Goal: Information Seeking & Learning: Learn about a topic

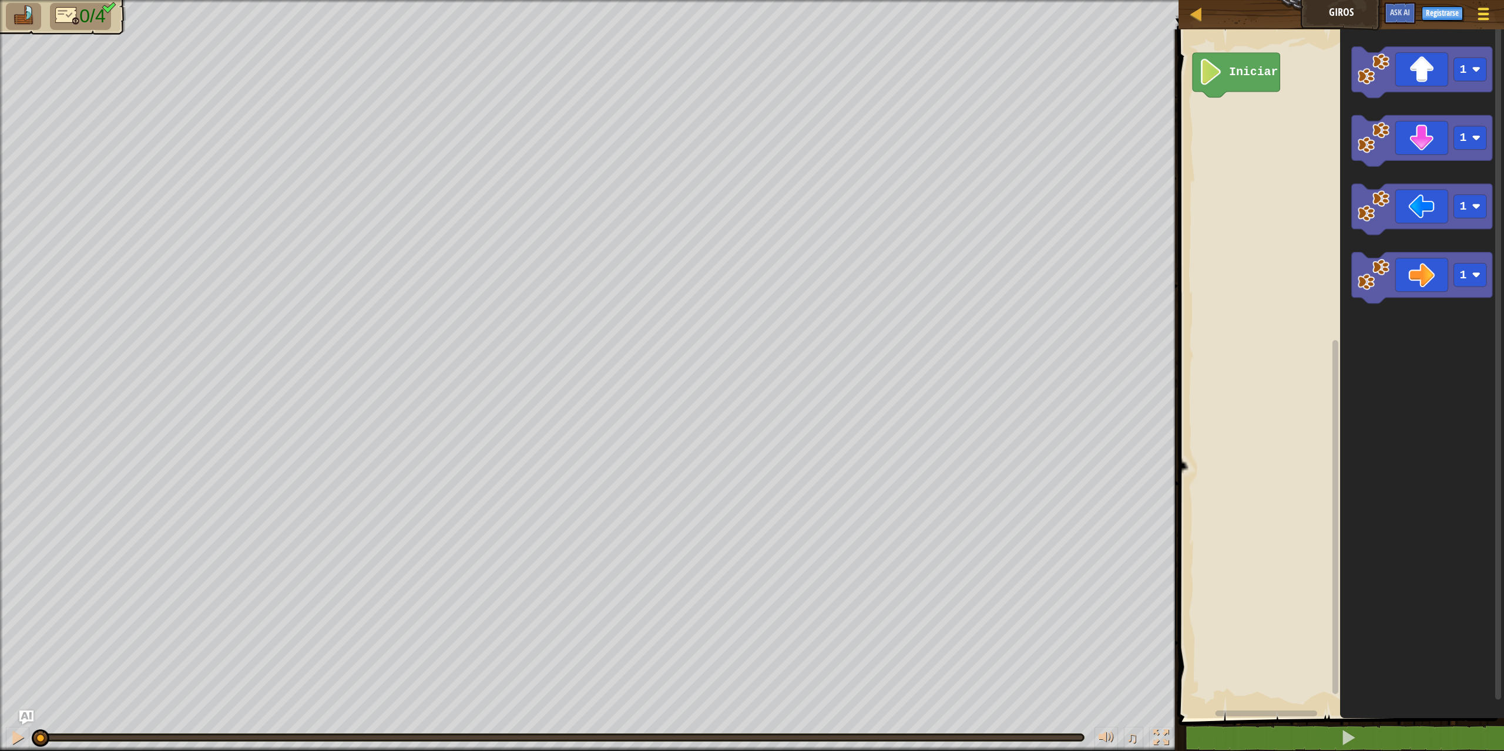
click at [1484, 14] on span at bounding box center [1483, 14] width 11 height 2
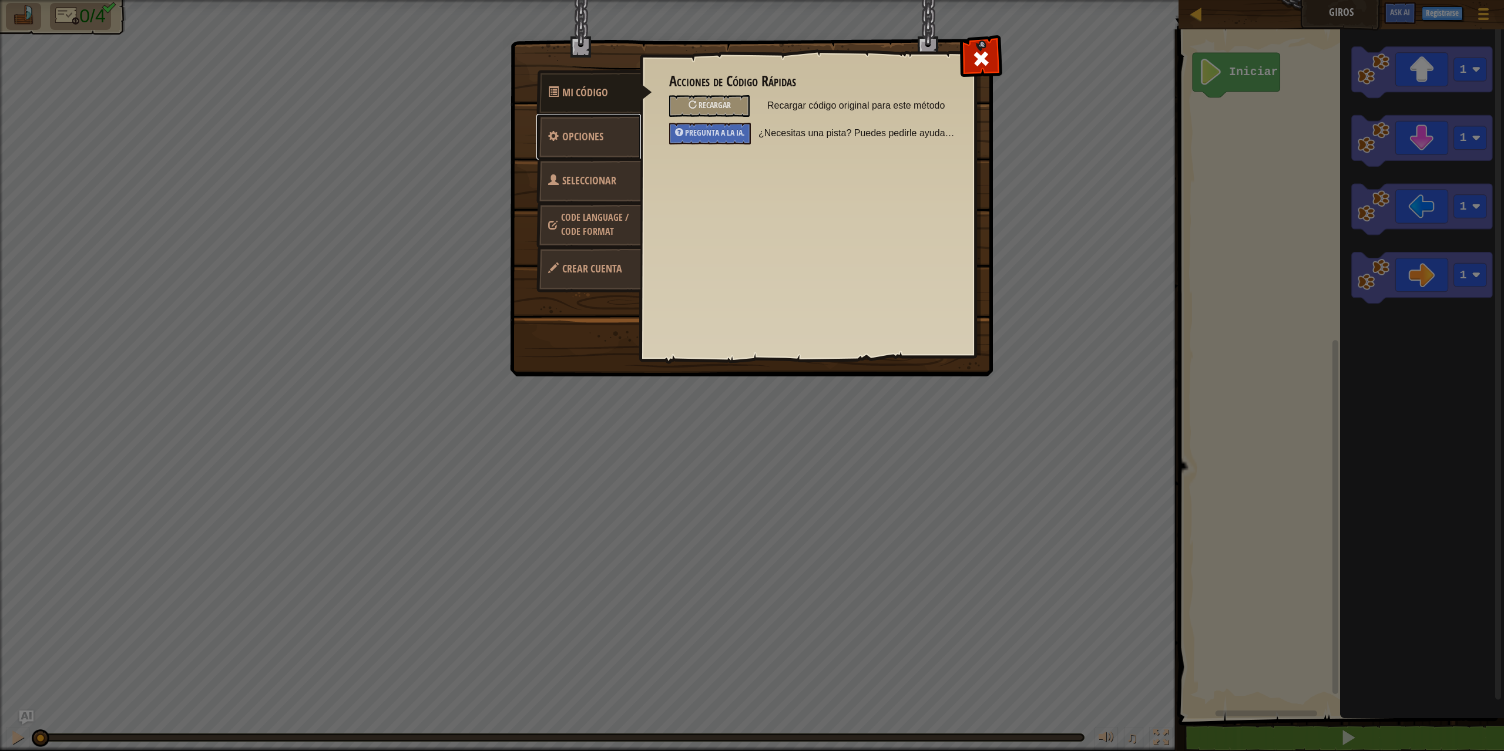
click at [575, 146] on link "Opciones" at bounding box center [588, 137] width 105 height 46
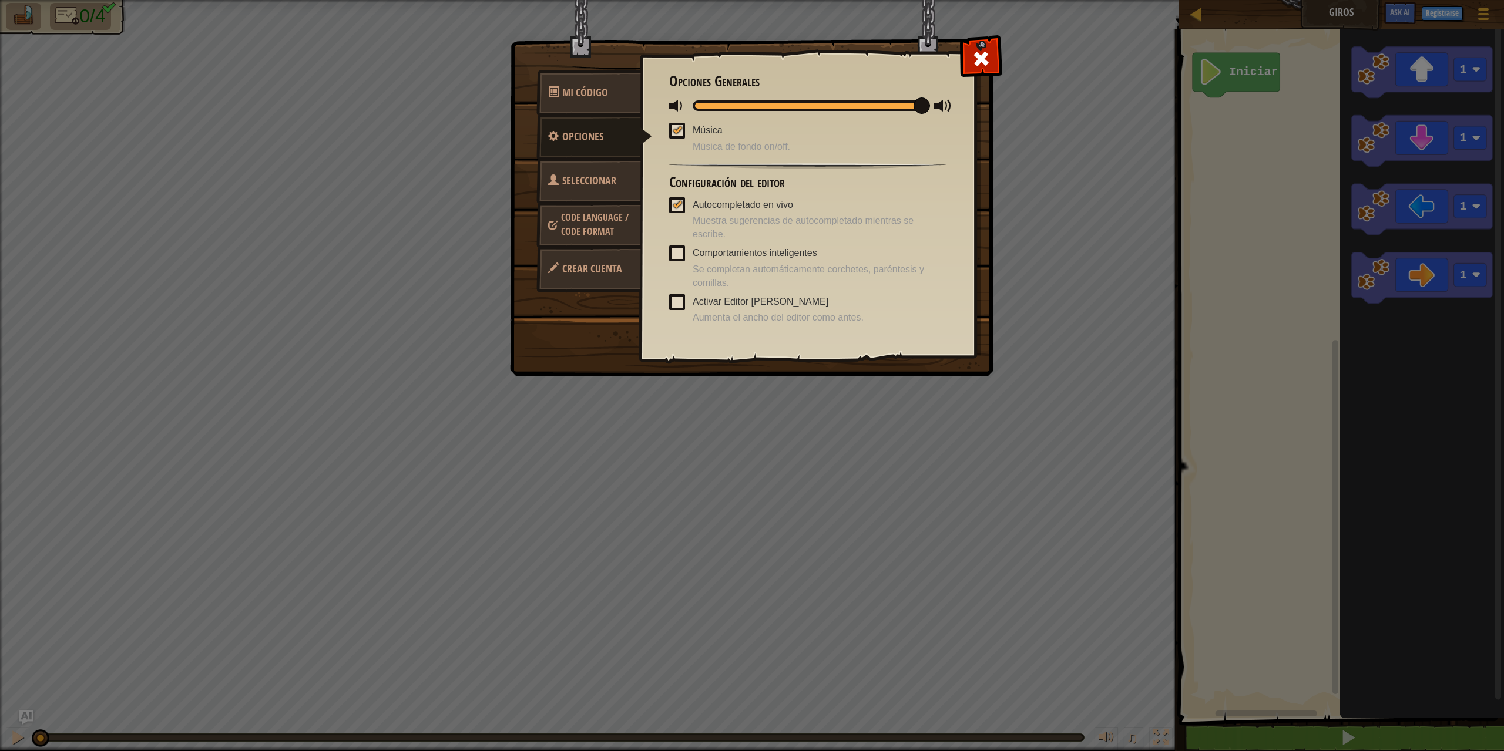
click at [675, 132] on div at bounding box center [677, 129] width 8 height 9
click at [0, 0] on input "Música" at bounding box center [0, 0] width 0 height 0
click at [860, 107] on div at bounding box center [807, 105] width 230 height 11
click at [873, 107] on span at bounding box center [866, 105] width 16 height 16
drag, startPoint x: 868, startPoint y: 107, endPoint x: 976, endPoint y: 107, distance: 108.1
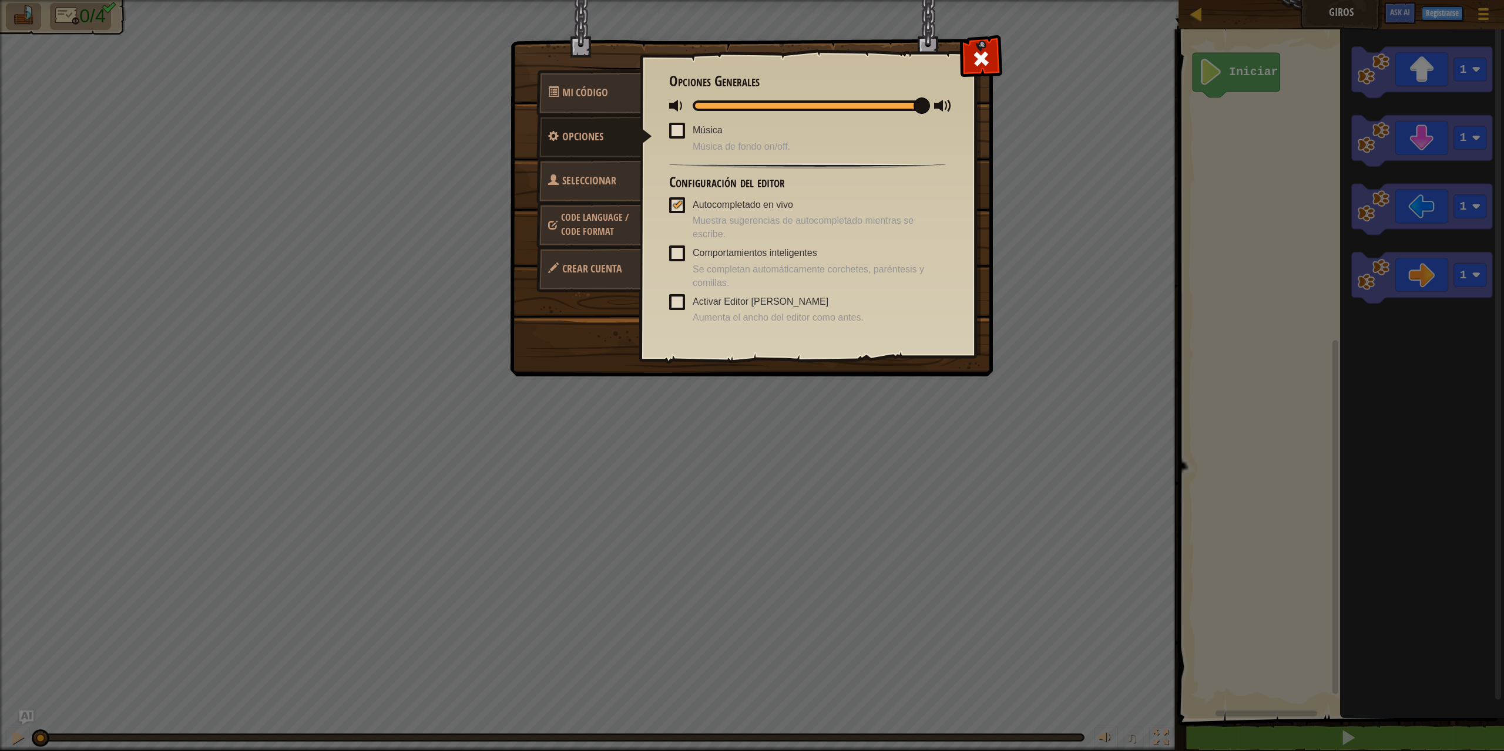
click at [971, 107] on div "Acciones de Código Rápidas Recargar Recargar código original para este método P…" at bounding box center [807, 186] width 335 height 291
click at [980, 58] on span at bounding box center [980, 58] width 19 height 19
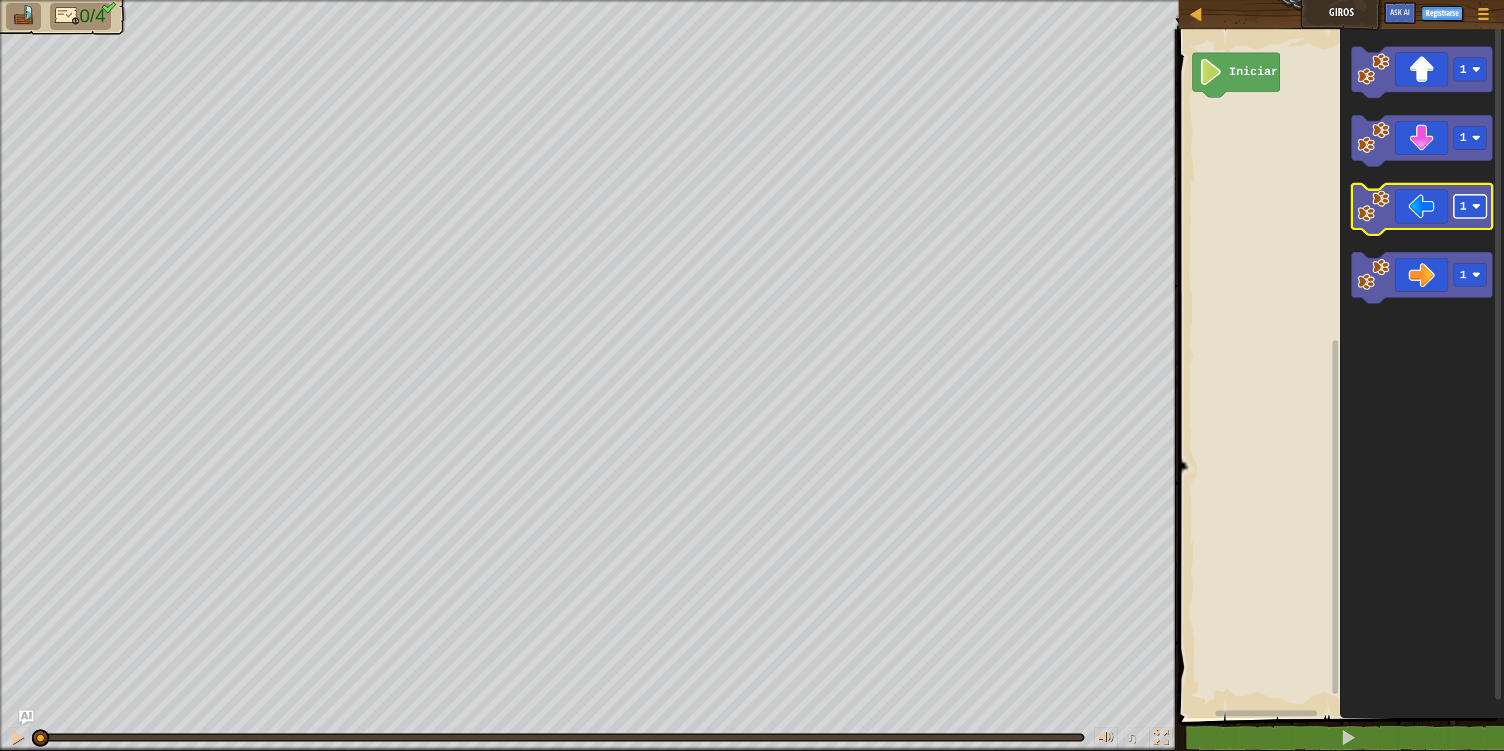
click at [1477, 206] on image "Espacio de trabajo de Blockly" at bounding box center [1476, 206] width 9 height 9
click at [1471, 143] on rect "Espacio de trabajo de Blockly" at bounding box center [1470, 137] width 33 height 23
click at [1476, 280] on rect "Espacio de trabajo de Blockly" at bounding box center [1470, 274] width 33 height 23
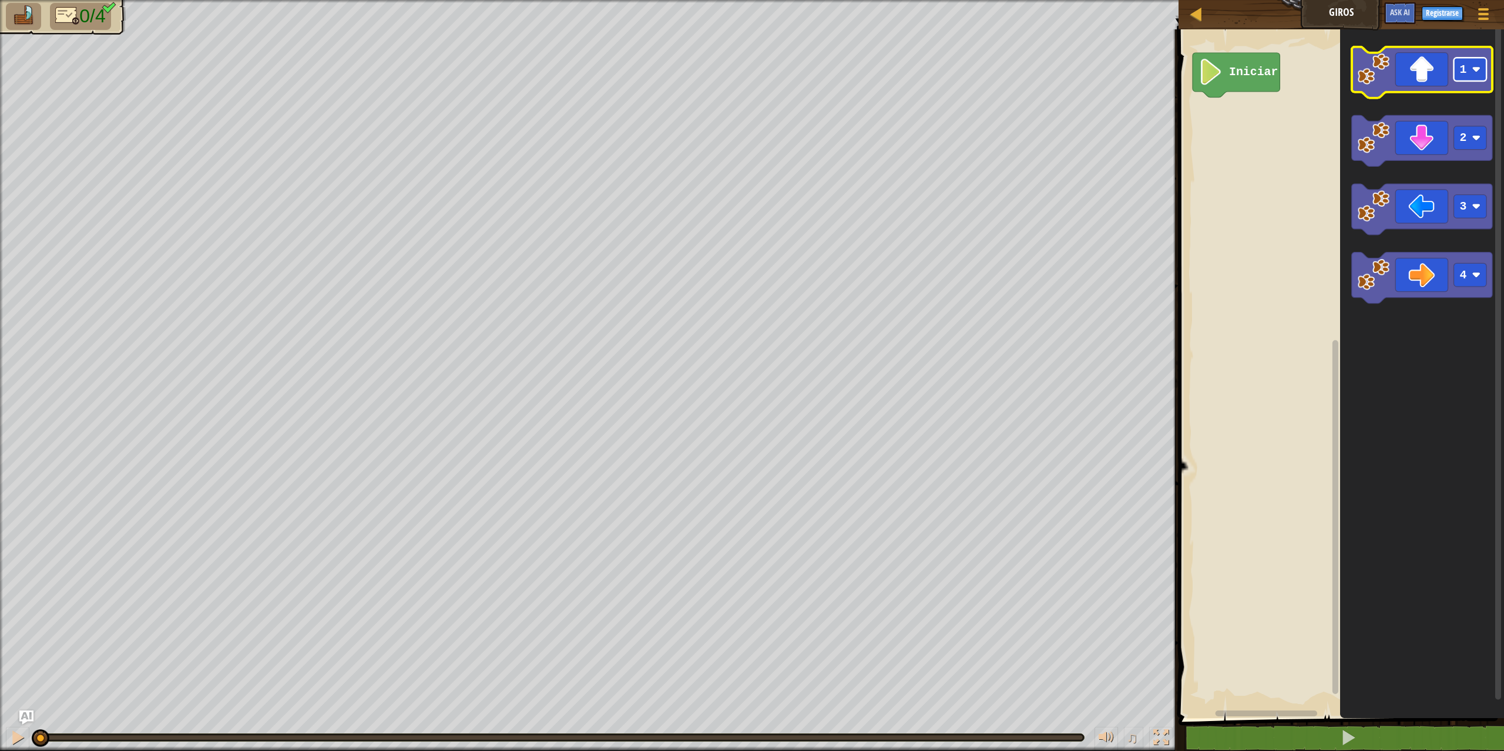
click at [1473, 77] on rect "Espacio de trabajo de Blockly" at bounding box center [1470, 69] width 33 height 23
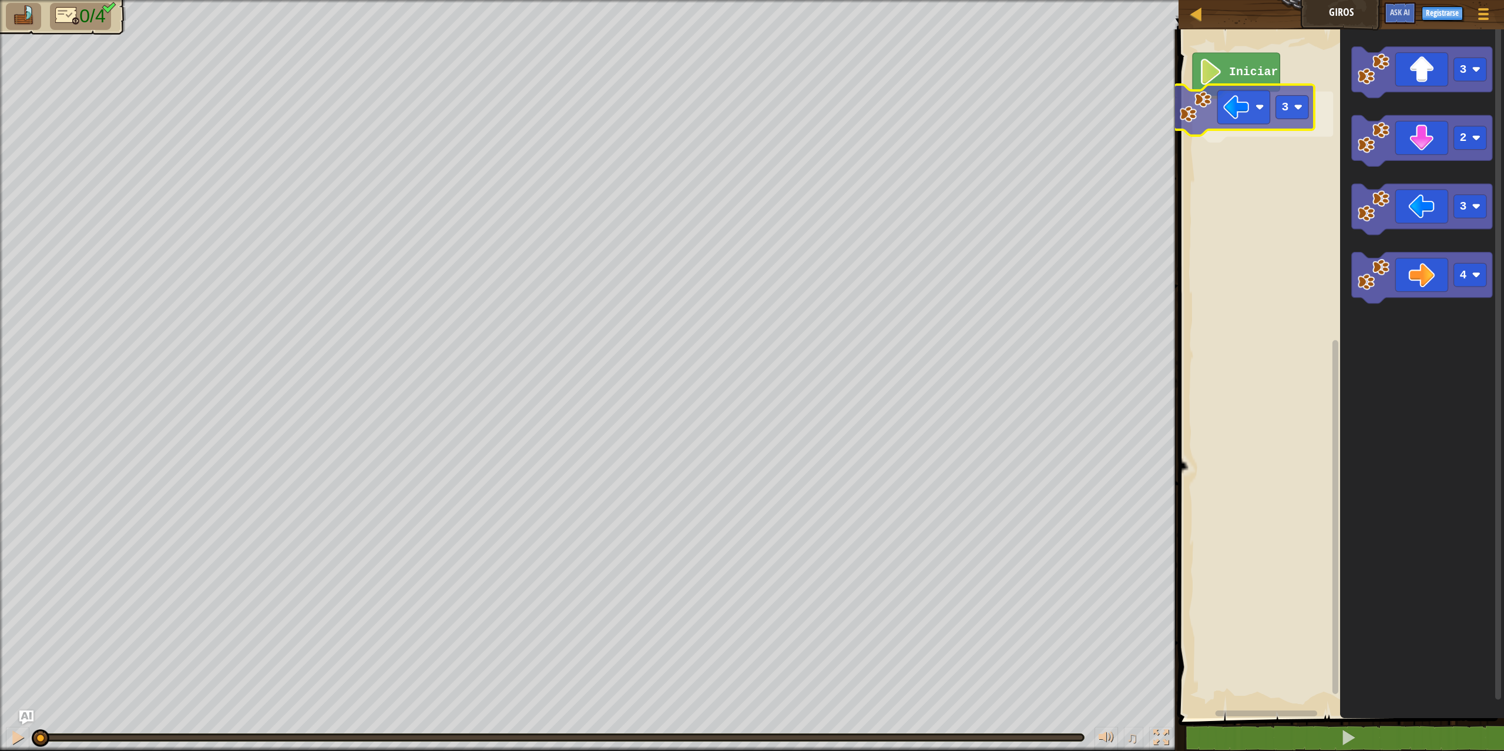
click at [1262, 115] on div "Iniciar 3 3 2 3 4 3" at bounding box center [1339, 370] width 329 height 695
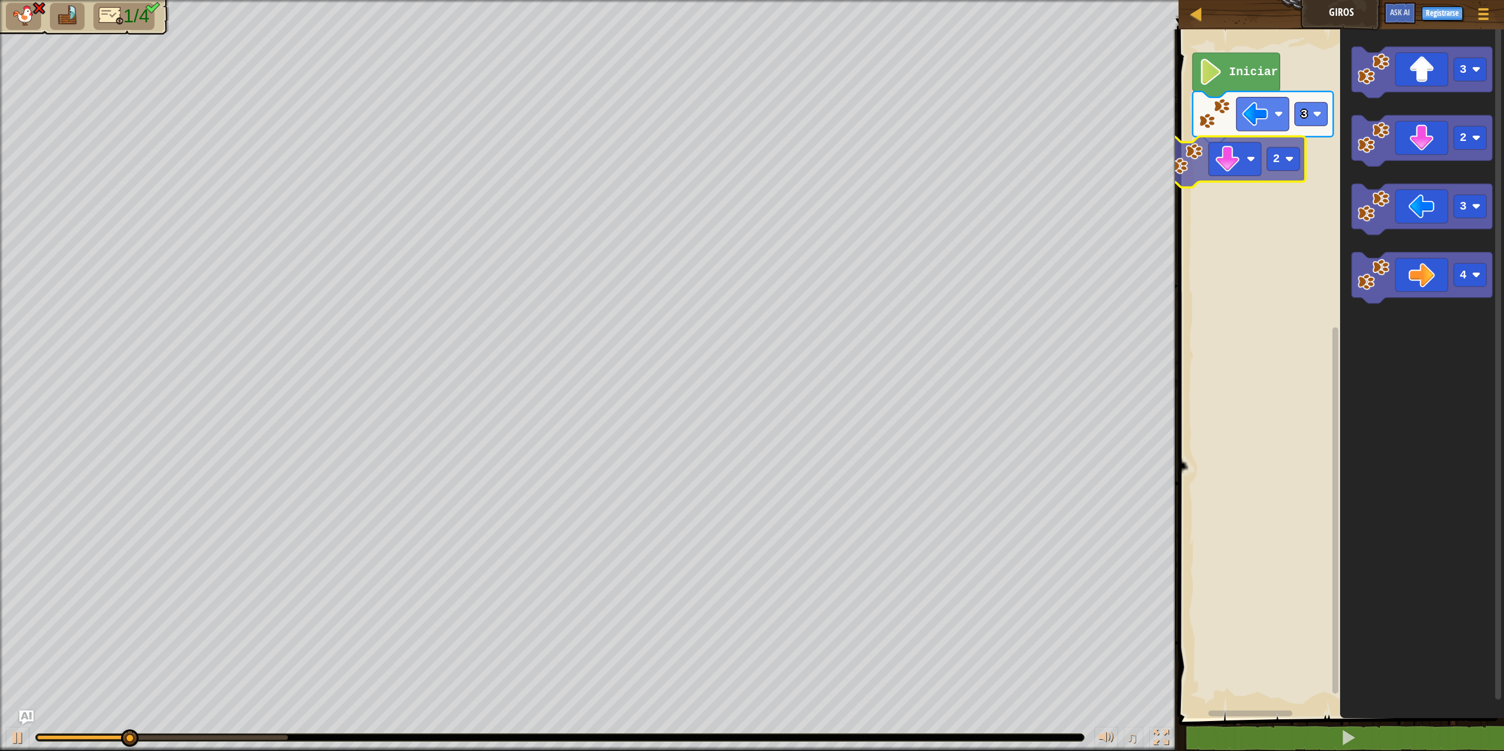
click at [1216, 167] on div "3 Iniciar 2 3 2 3 4 2" at bounding box center [1339, 370] width 329 height 695
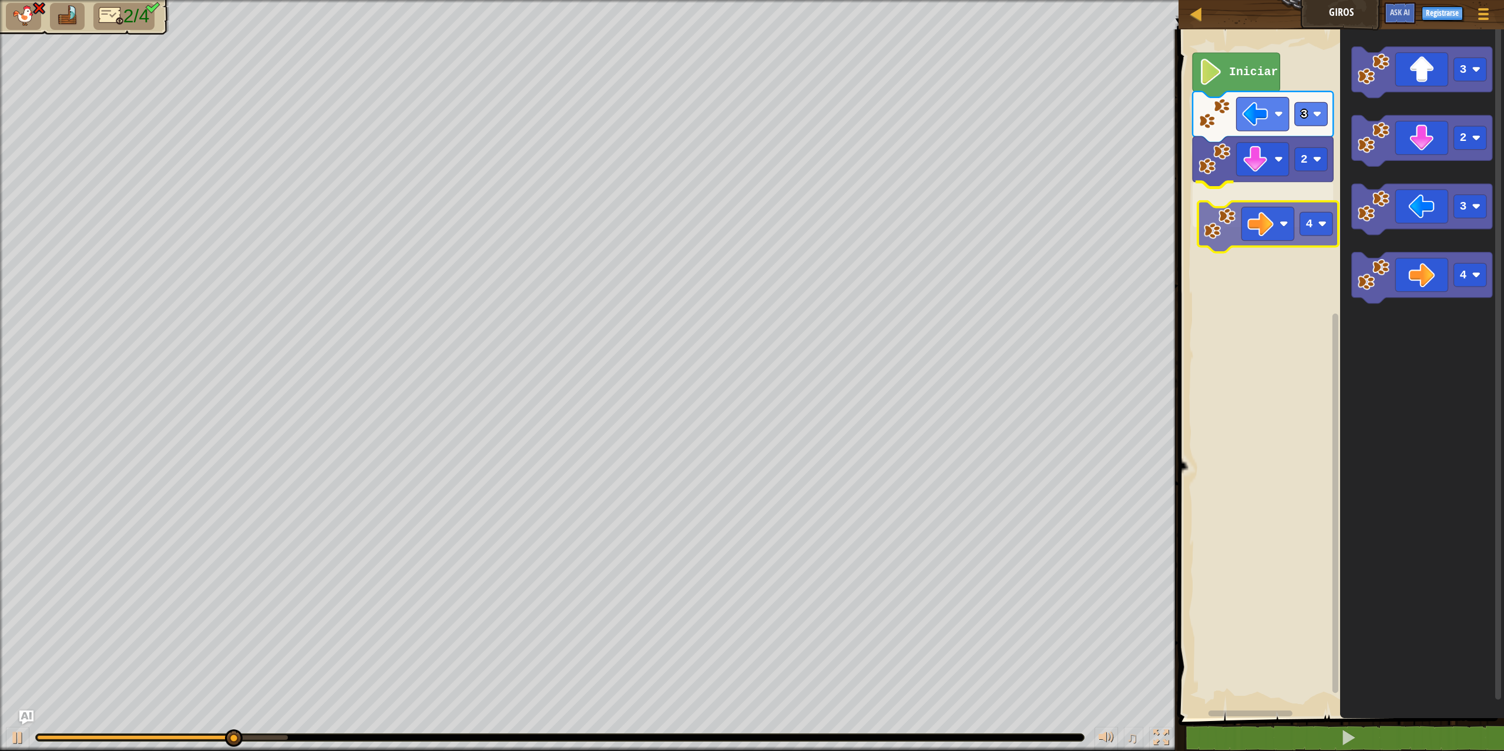
click at [1262, 231] on div "2 4 3 Iniciar 3 2 3 4 4" at bounding box center [1339, 370] width 329 height 695
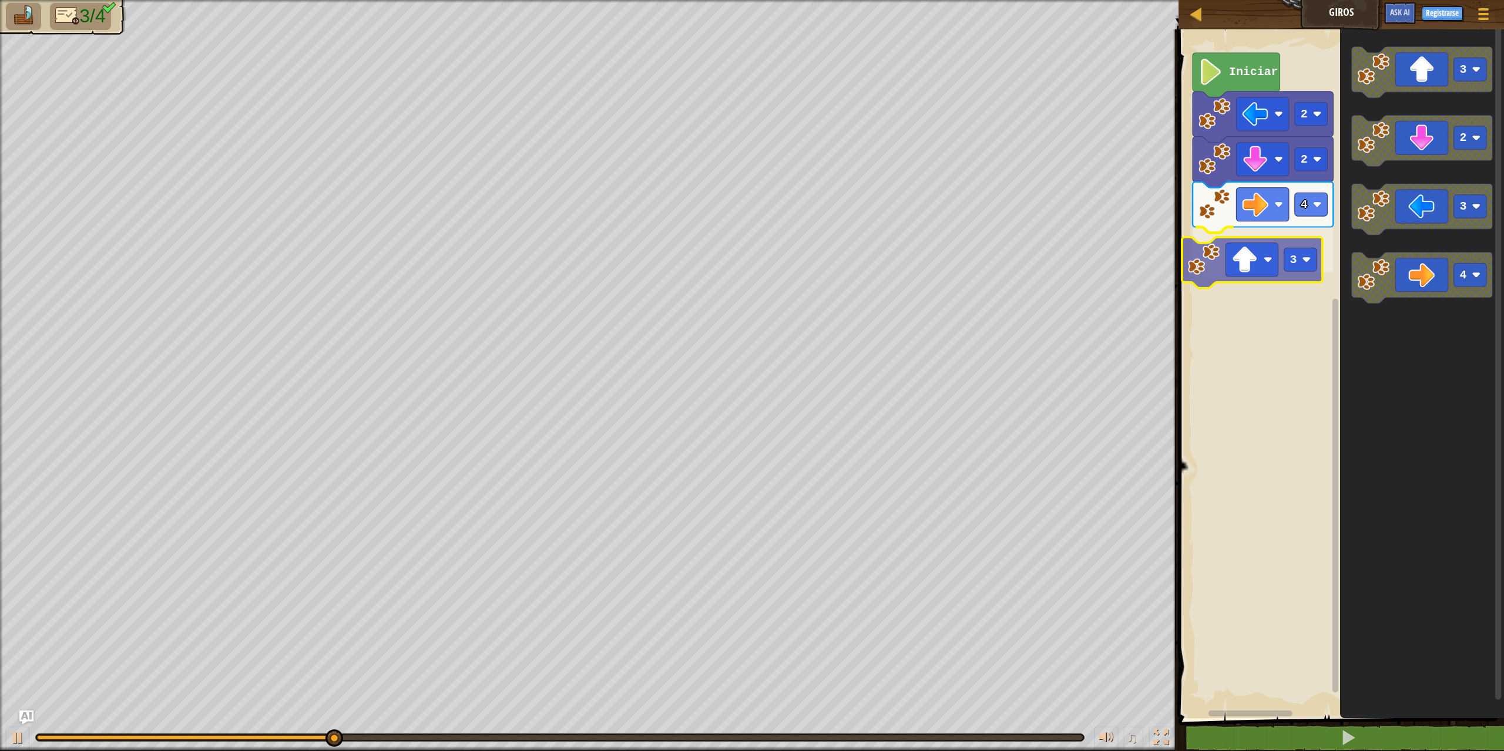
click at [1261, 265] on div "Iniciar 2 4 3 2 3 2 3 4 3" at bounding box center [1339, 370] width 329 height 695
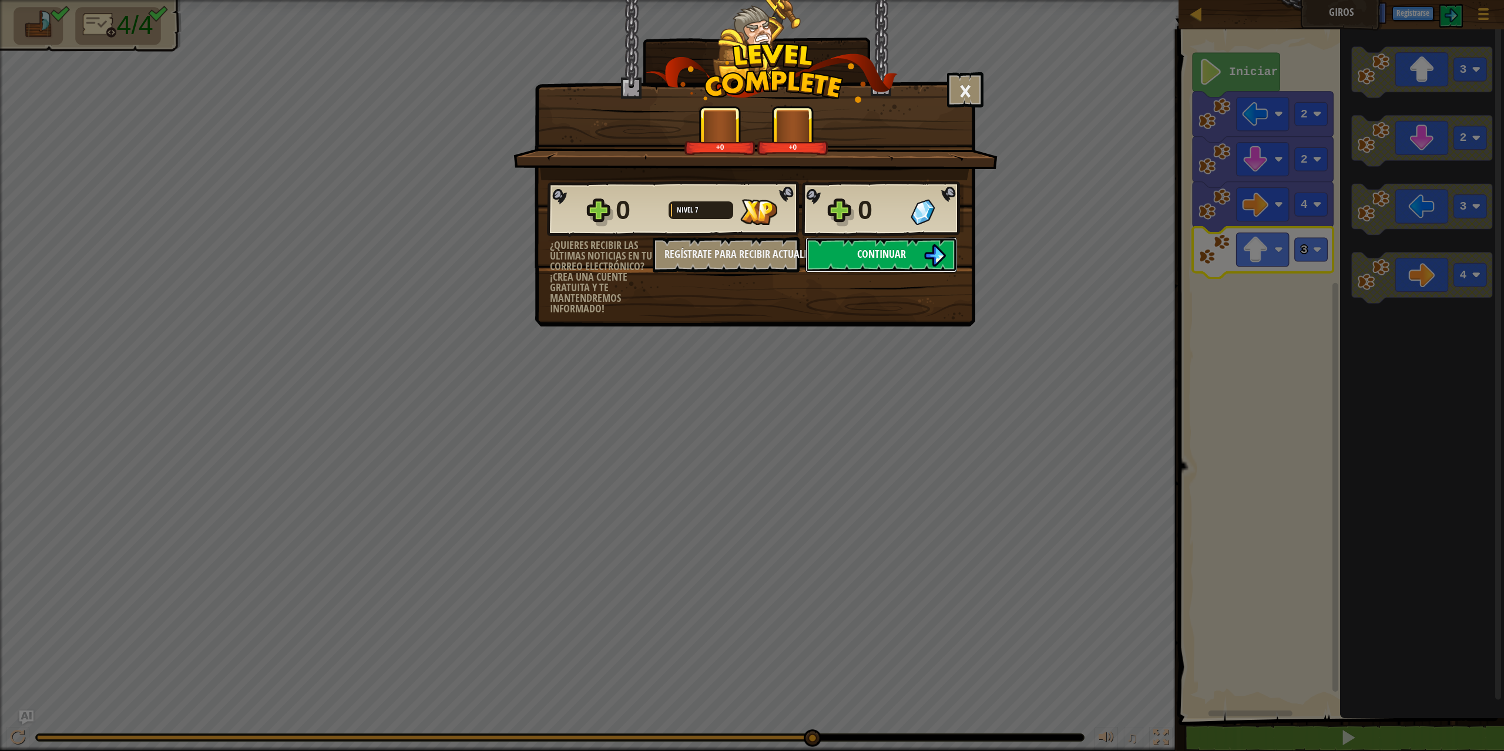
click at [873, 254] on span "Continuar" at bounding box center [881, 254] width 49 height 15
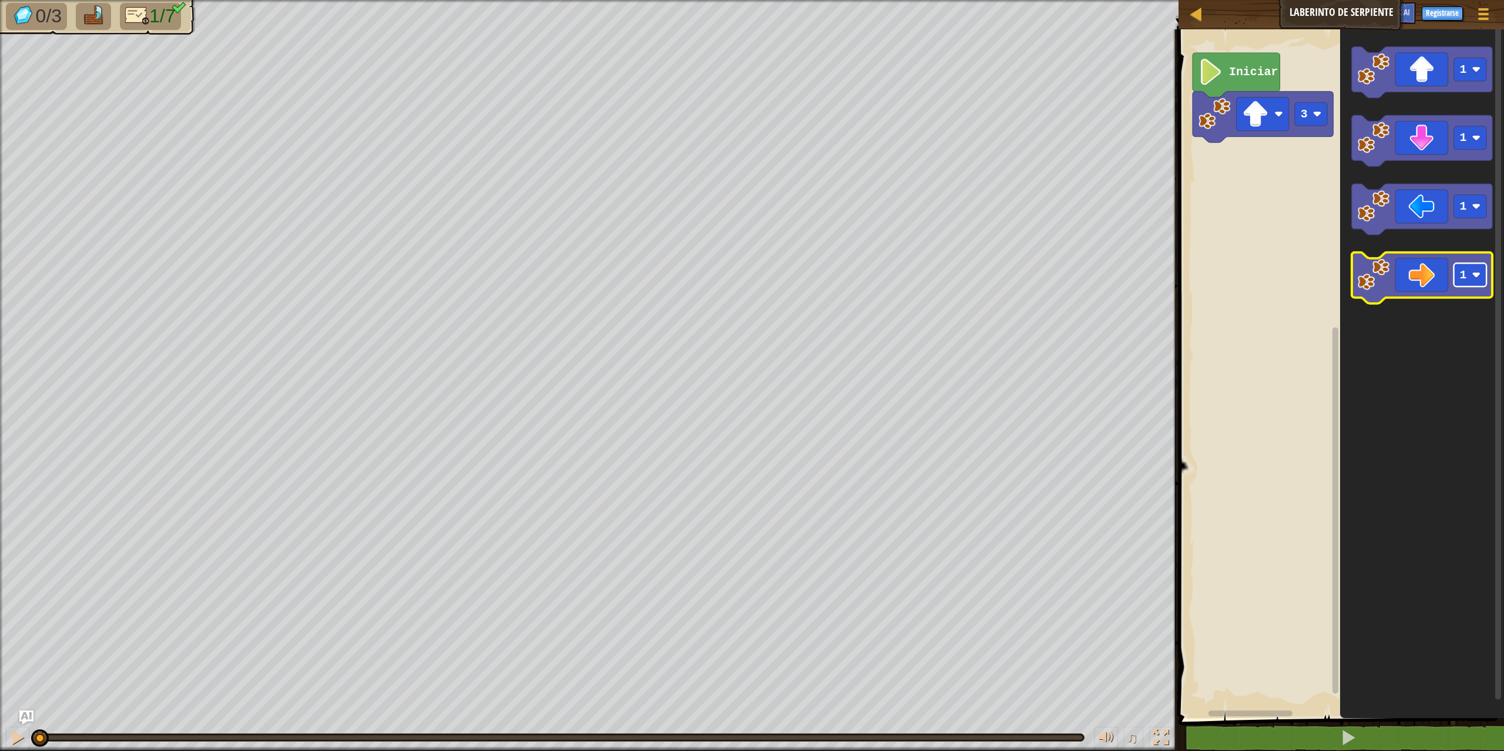
click at [1477, 279] on image "Espacio de trabajo de Blockly" at bounding box center [1476, 275] width 9 height 9
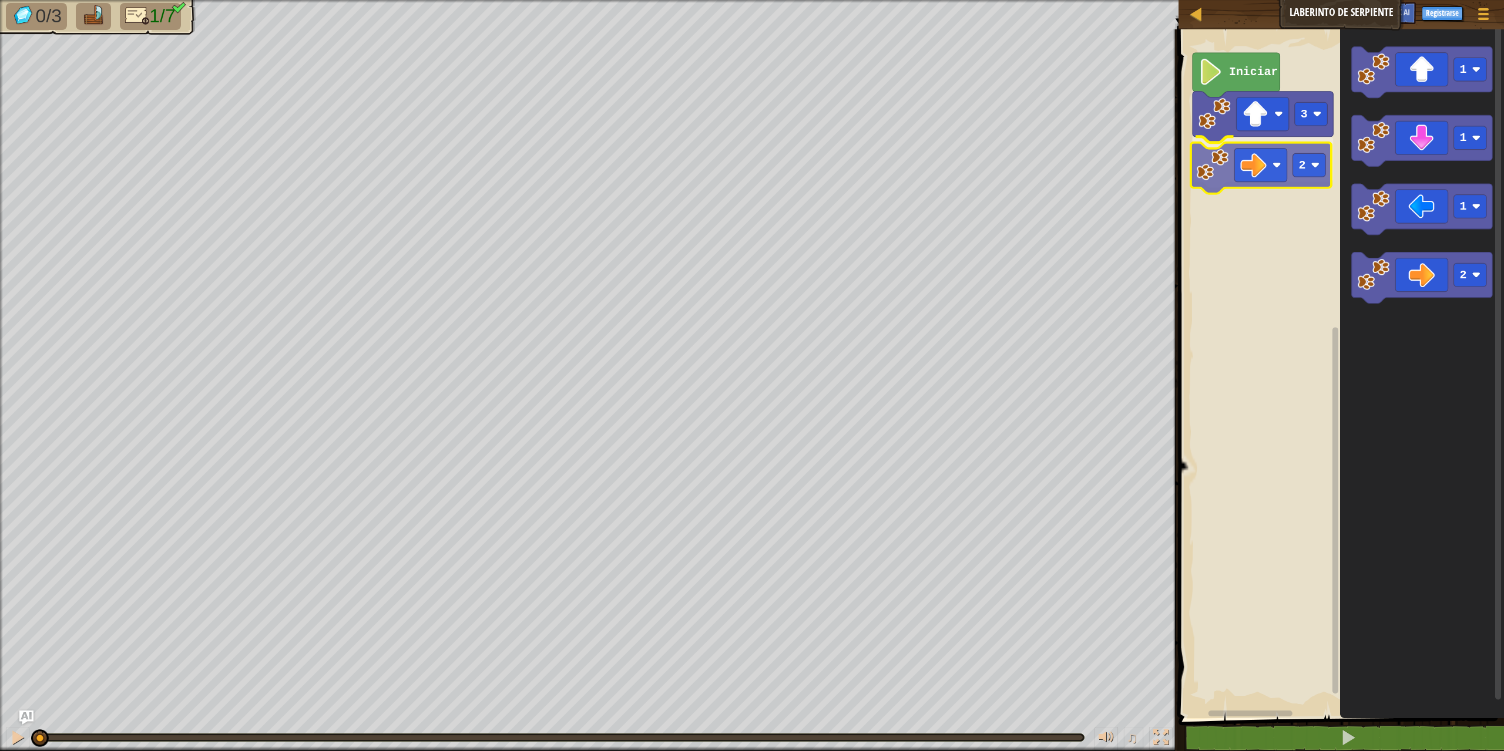
click at [1241, 154] on div "3 2 Iniciar 1 1 1 2 2" at bounding box center [1339, 370] width 329 height 695
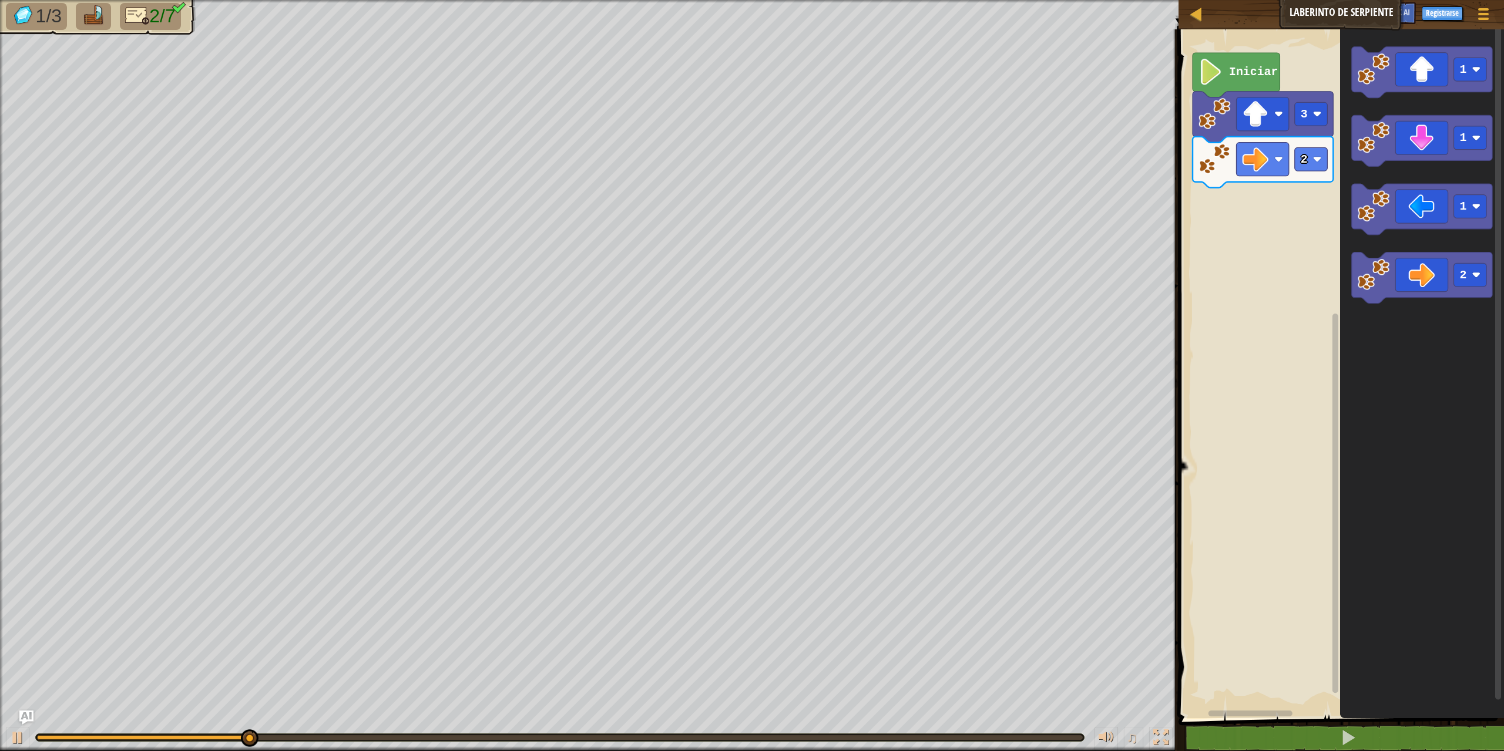
click at [1297, 177] on div "3 2 Iniciar 1 1 1 2" at bounding box center [1339, 370] width 329 height 695
click at [1268, 192] on div "3 2 Iniciar 1 1 1 2" at bounding box center [1339, 370] width 329 height 695
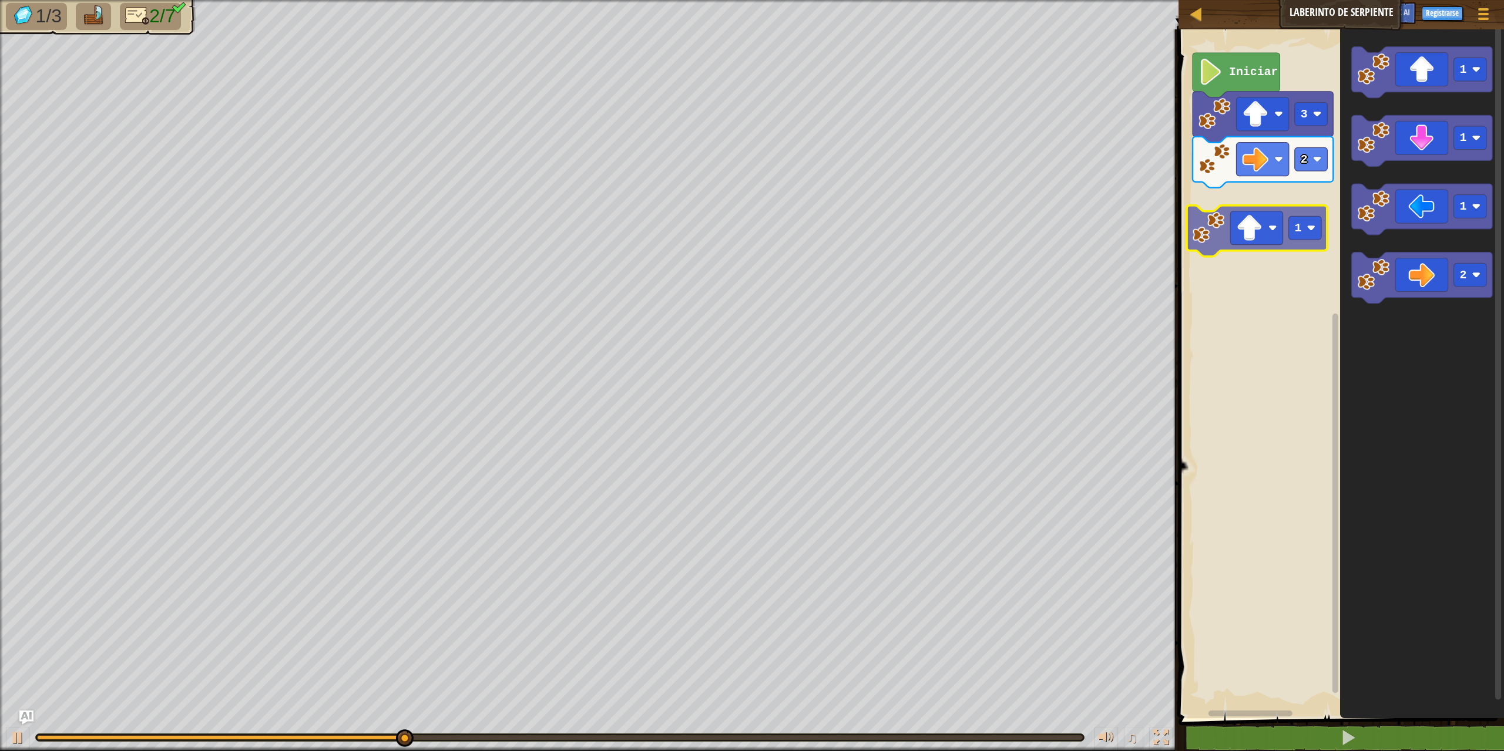
click at [1232, 230] on div "3 2 Iniciar 1 1 1 1 2 1" at bounding box center [1339, 370] width 329 height 695
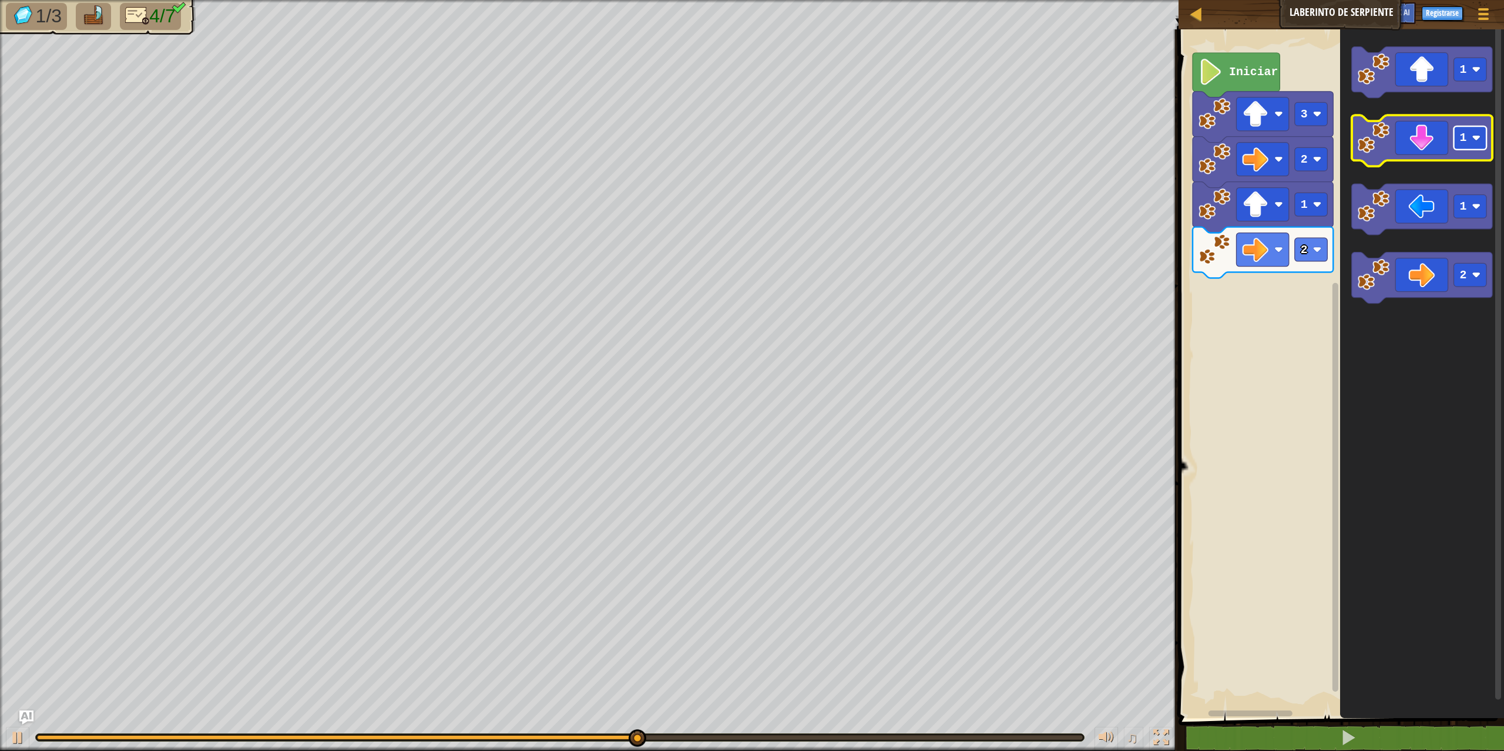
click at [1468, 138] on rect "Espacio de trabajo de Blockly" at bounding box center [1470, 137] width 33 height 23
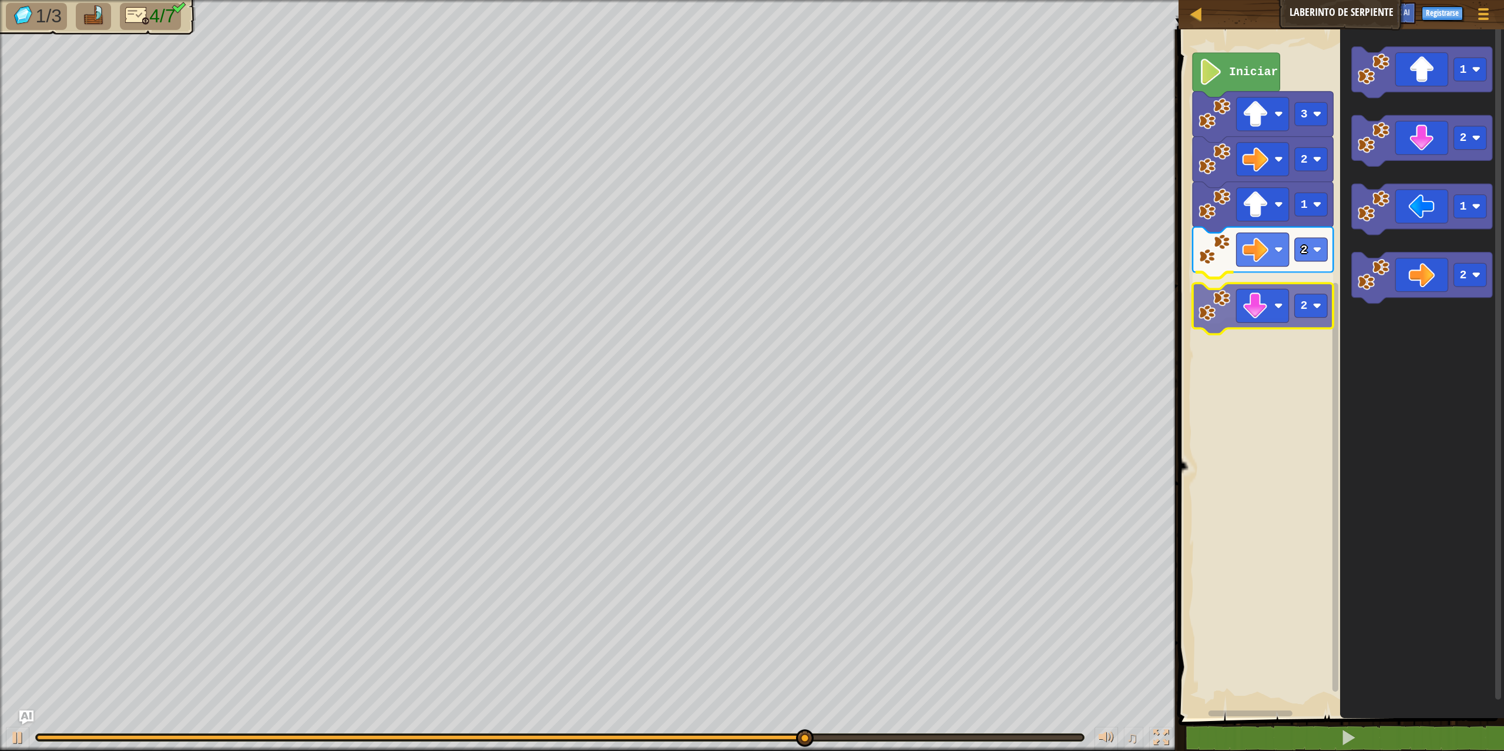
click at [1259, 301] on div "Iniciar 3 2 1 2 2 1 2 1 2 2" at bounding box center [1339, 370] width 329 height 695
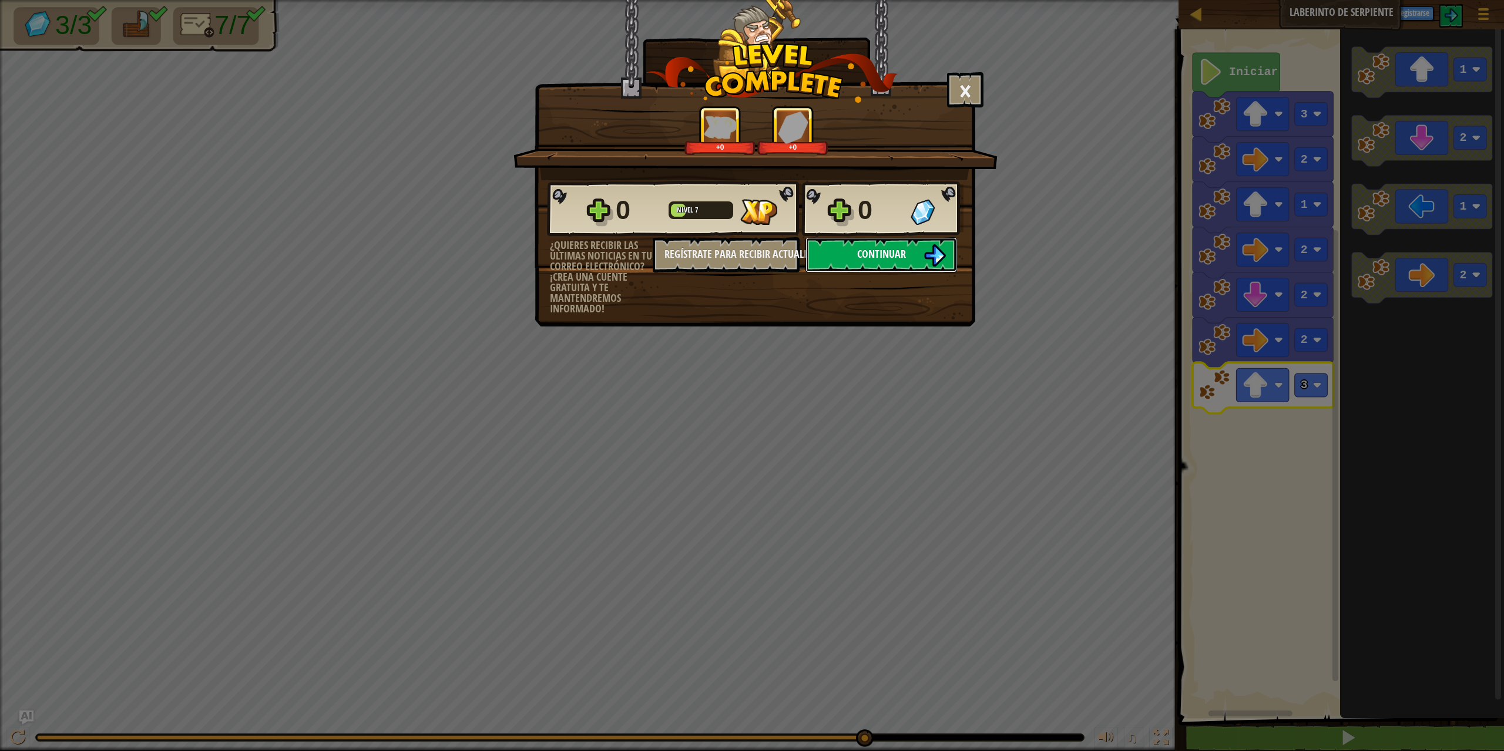
click at [877, 254] on span "Continuar" at bounding box center [881, 254] width 49 height 15
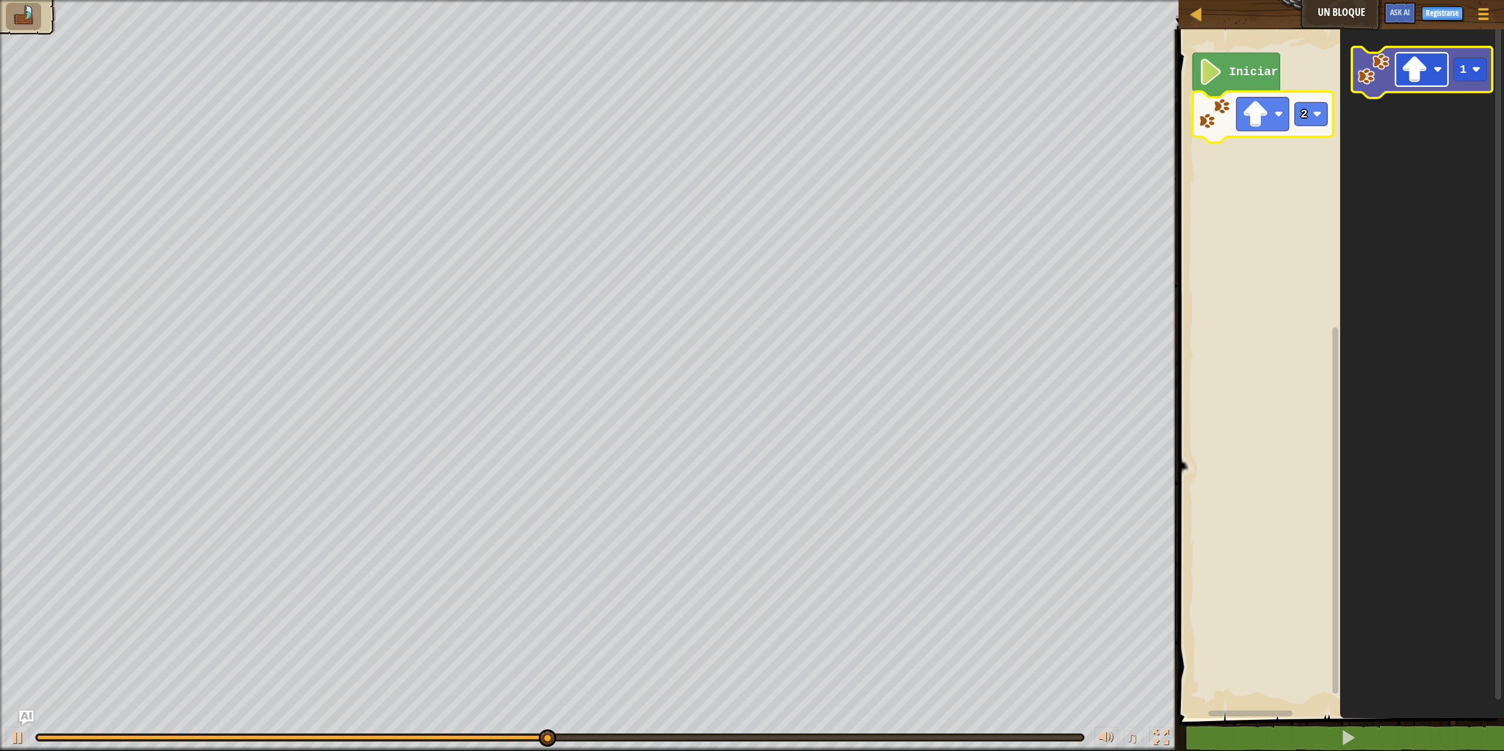
click at [1435, 69] on image "Espacio de trabajo de Blockly" at bounding box center [1437, 69] width 9 height 9
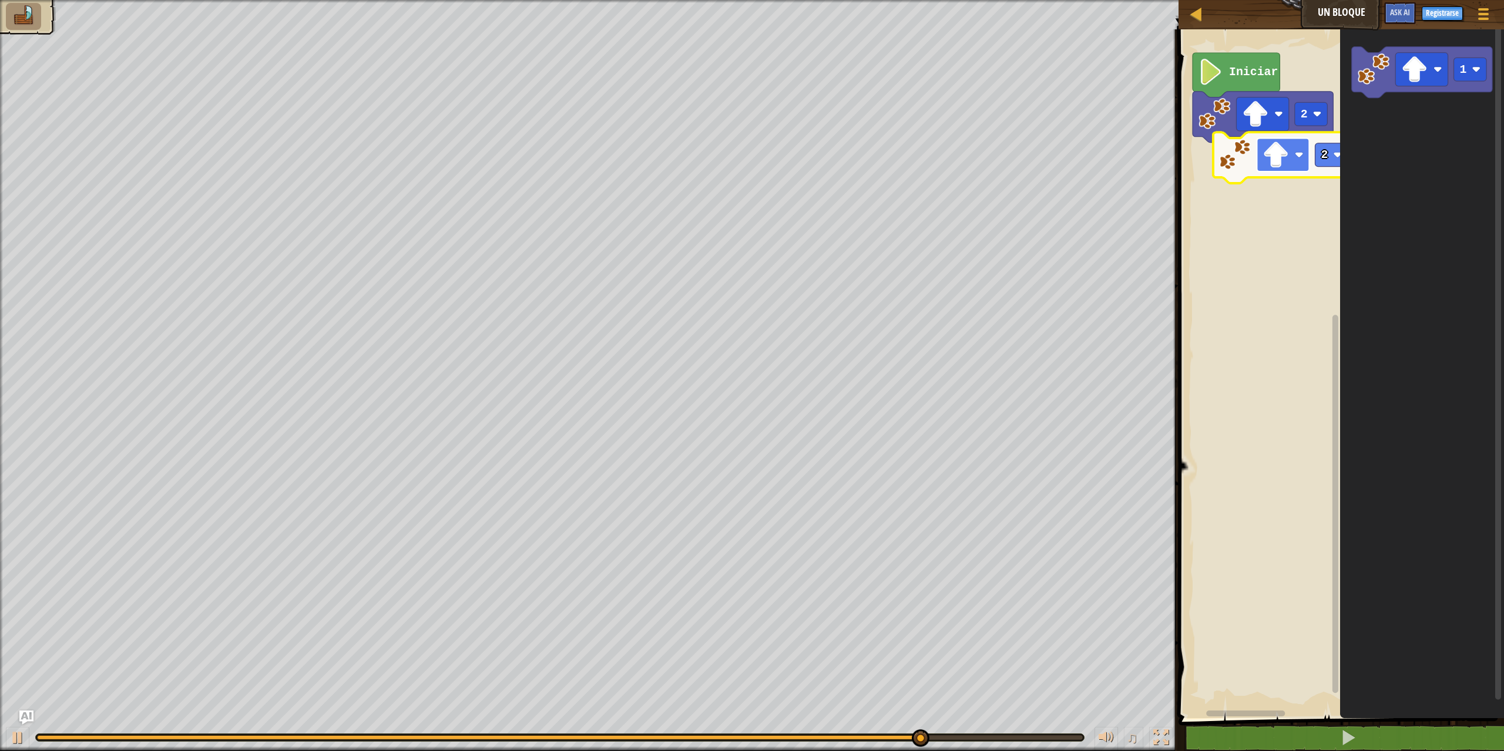
click at [1295, 157] on image "Espacio de trabajo de Blockly" at bounding box center [1299, 154] width 9 height 9
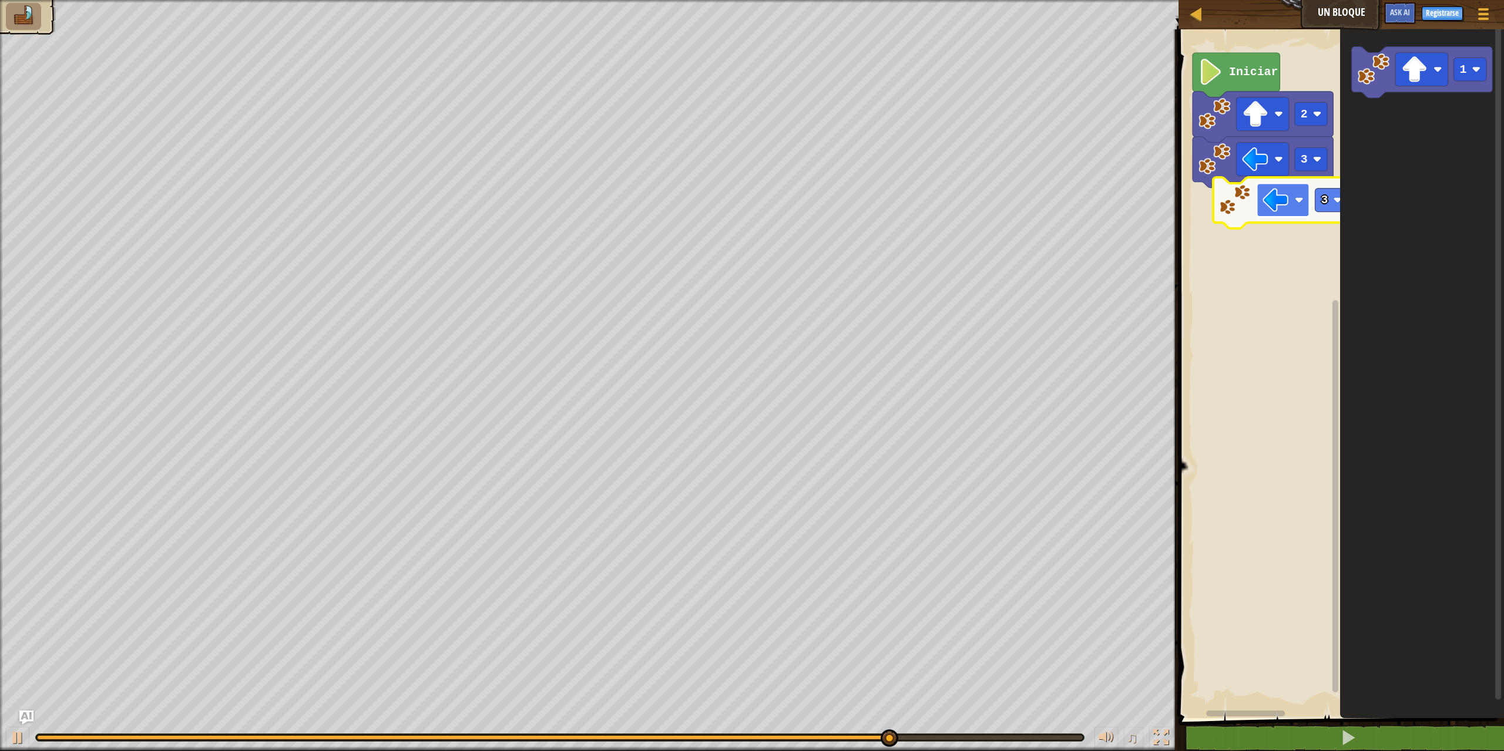
click at [1298, 200] on image "Espacio de trabajo de Blockly" at bounding box center [1299, 200] width 9 height 9
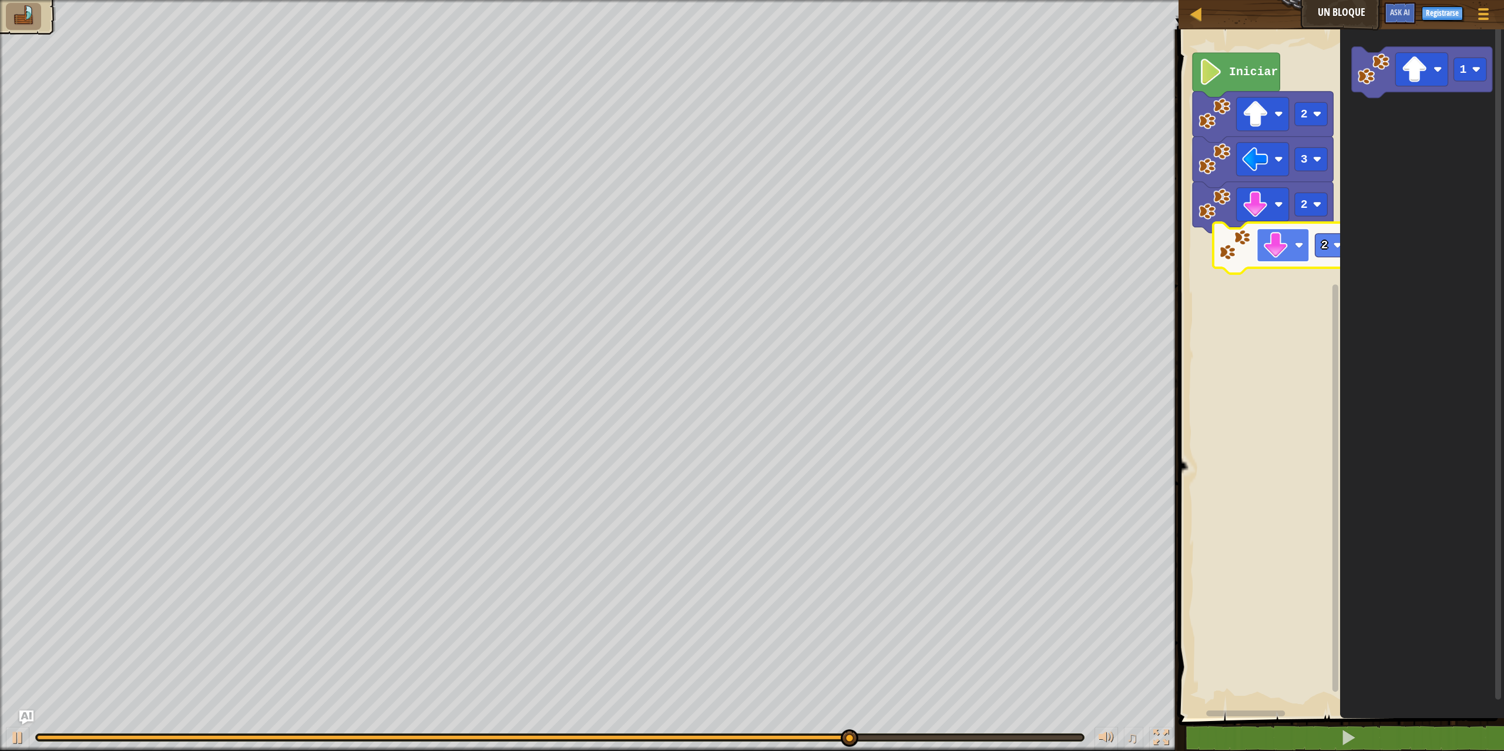
click at [1293, 243] on rect "Espacio de trabajo de Blockly" at bounding box center [1283, 244] width 52 height 33
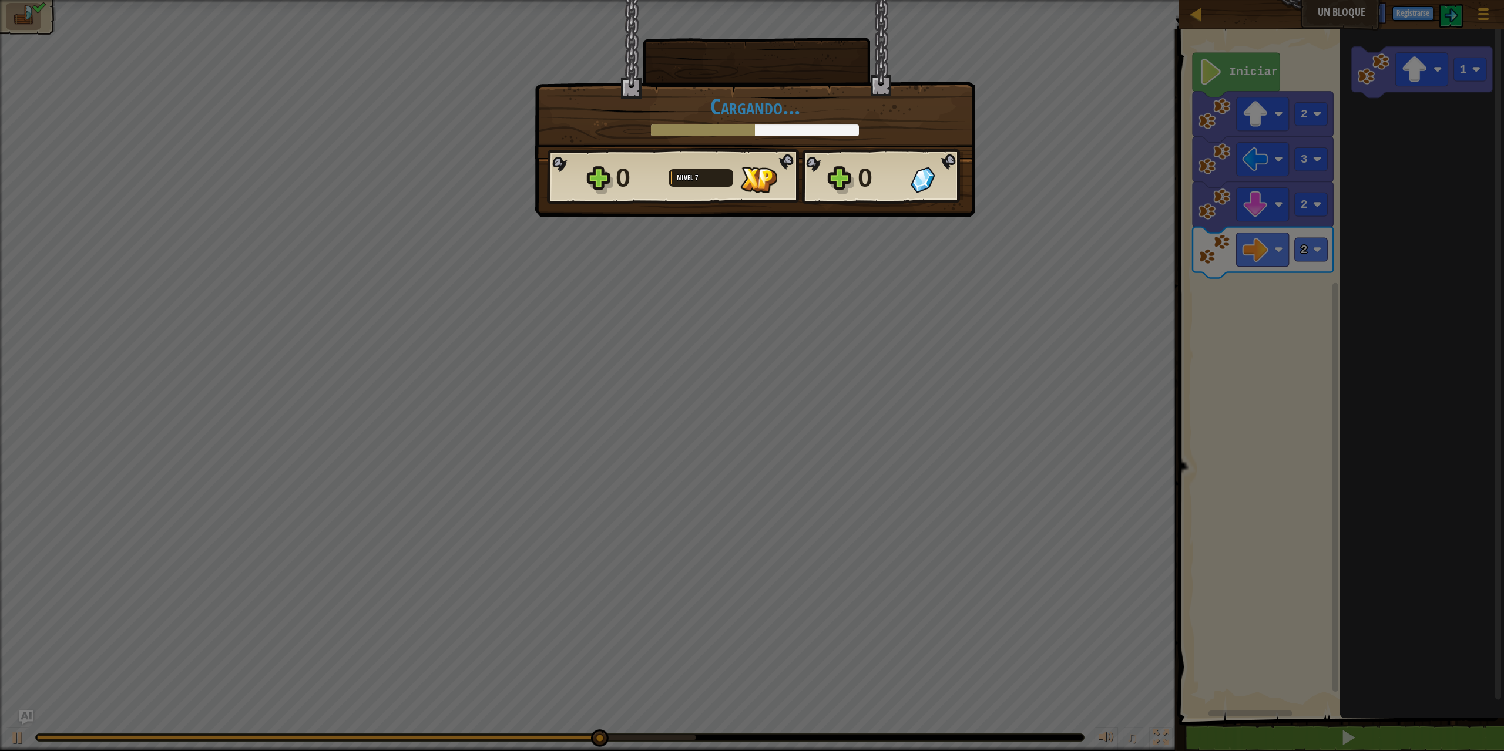
click at [1311, 250] on div "× Puntúa este nivel: Cargando... Reticulating Splines... Cargando... 0 Nivel 7 …" at bounding box center [752, 375] width 1504 height 751
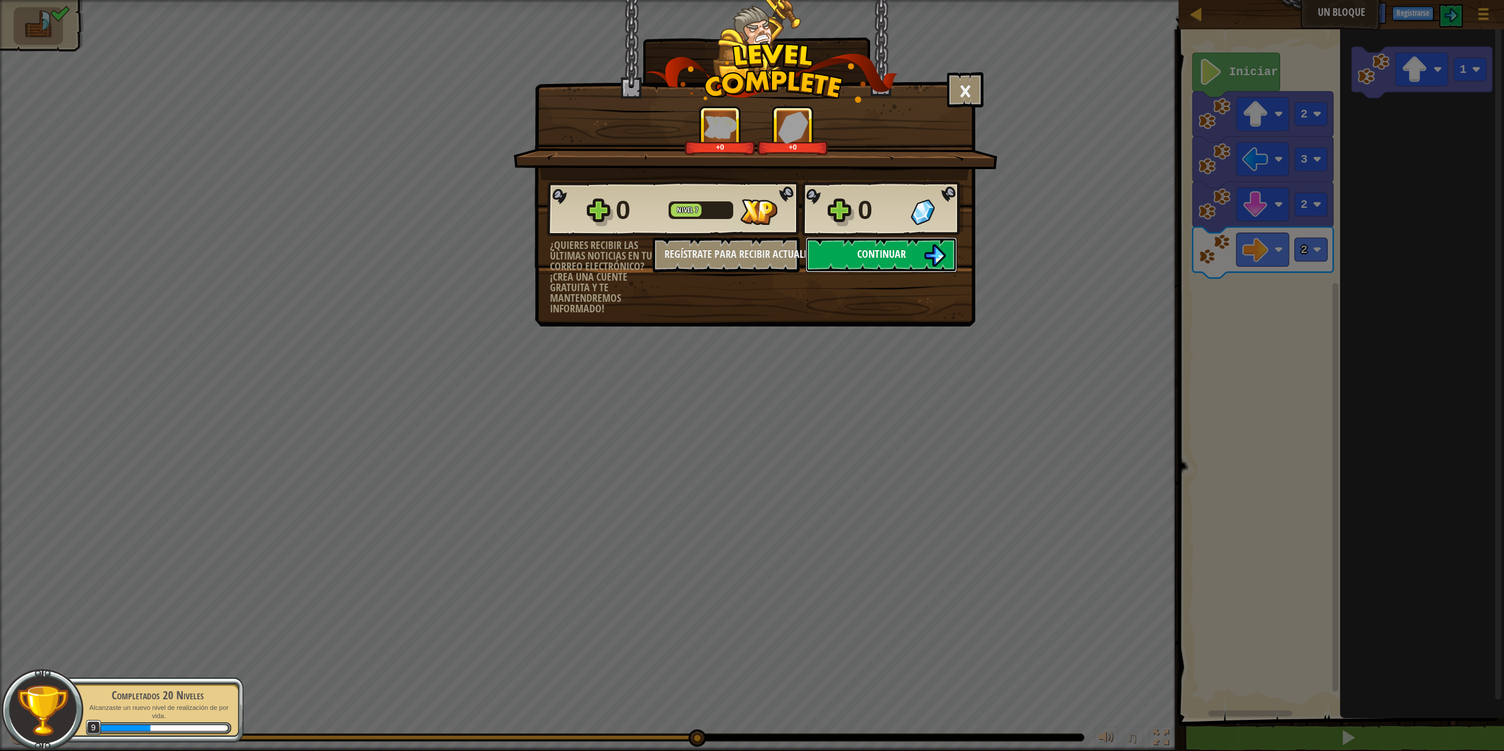
click at [902, 257] on span "Continuar" at bounding box center [881, 254] width 49 height 15
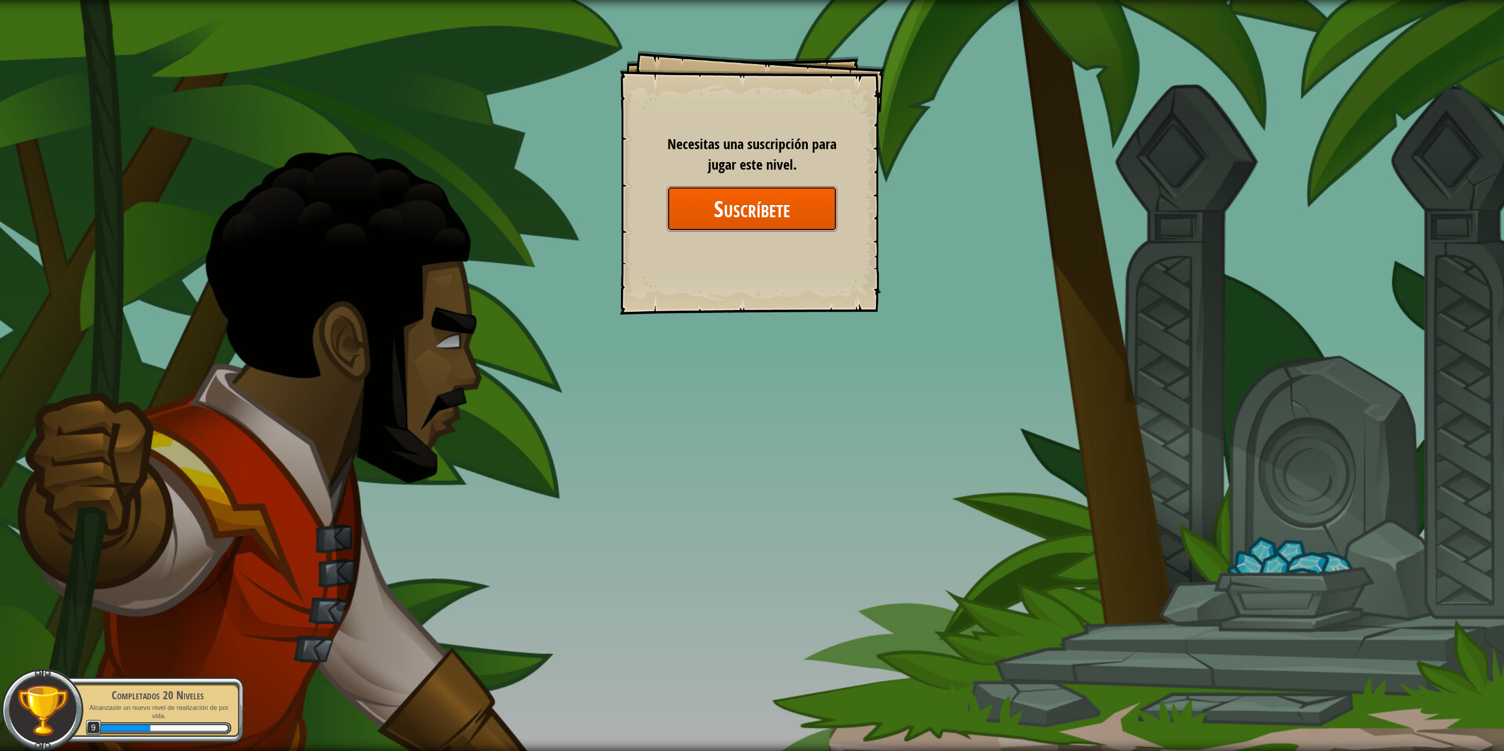
click at [752, 212] on button "Suscríbete" at bounding box center [752, 208] width 170 height 45
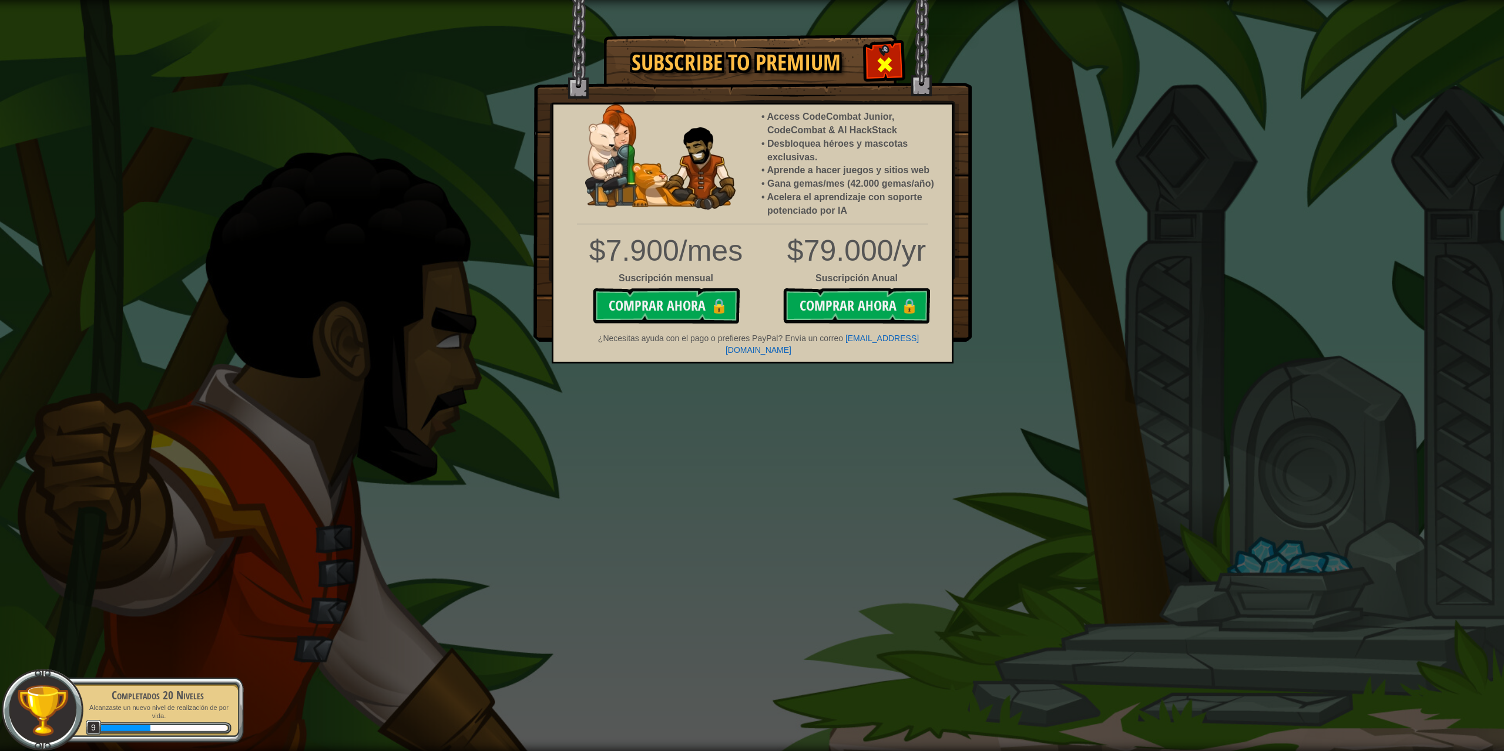
click at [868, 68] on div at bounding box center [884, 63] width 37 height 37
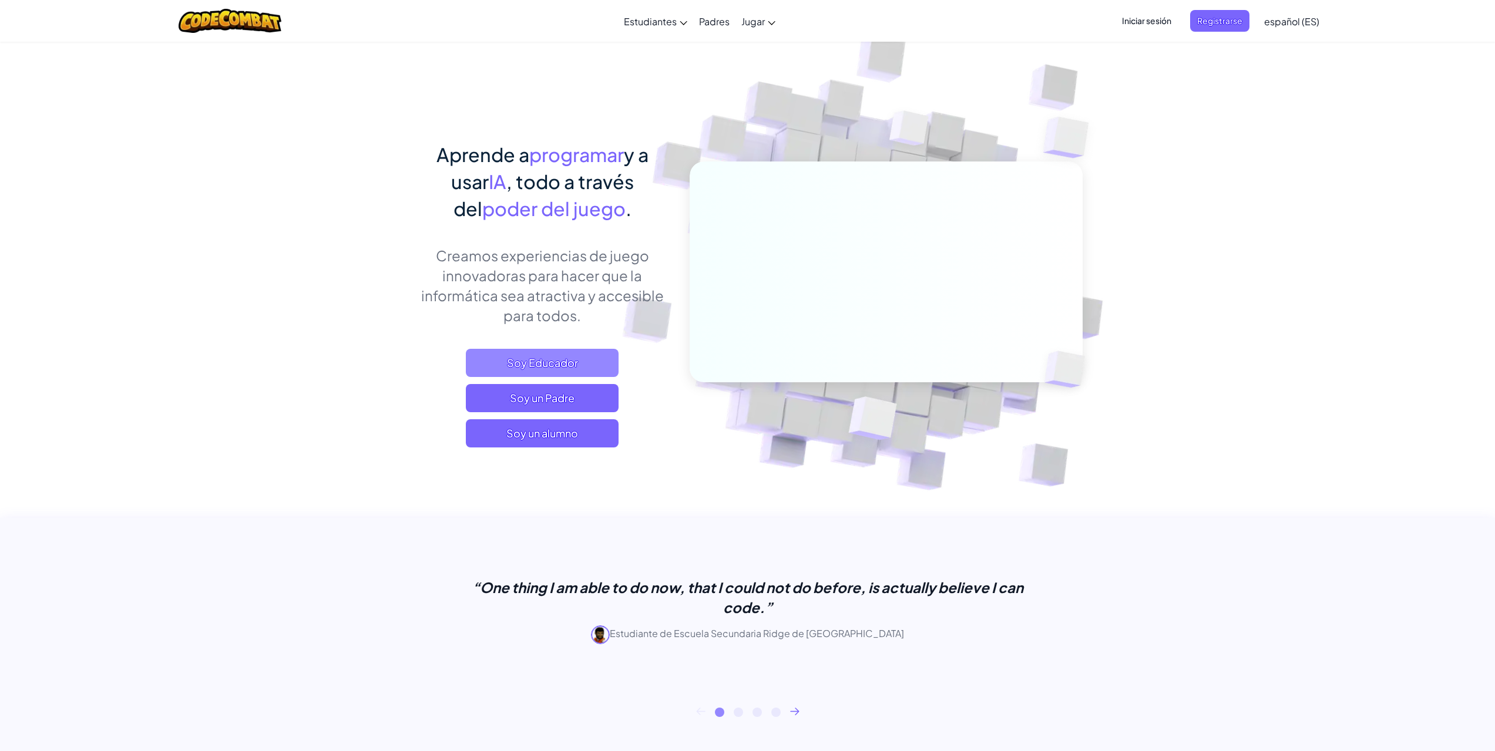
click at [547, 364] on span "Soy Educador" at bounding box center [542, 363] width 153 height 28
